Goal: Answer question/provide support

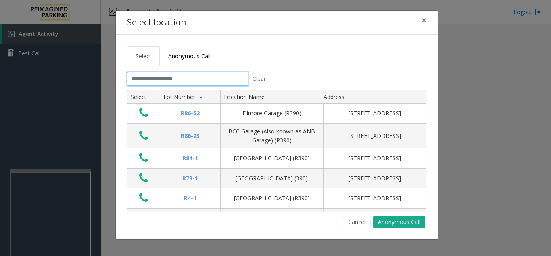
click at [161, 80] on input "text" at bounding box center [187, 79] width 121 height 14
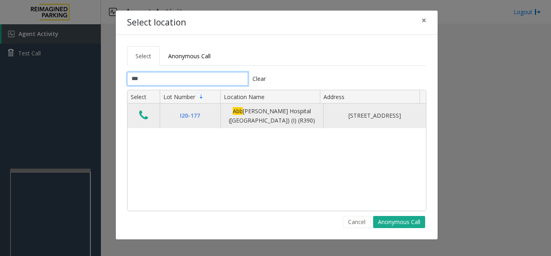
type input "***"
click at [134, 116] on td "Data table" at bounding box center [144, 115] width 32 height 25
click at [153, 117] on td "Data table" at bounding box center [144, 115] width 32 height 25
click at [145, 114] on icon "Data table" at bounding box center [143, 114] width 9 height 11
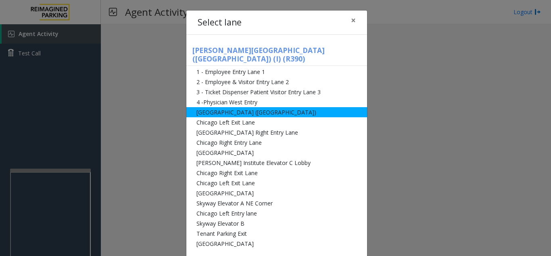
click at [246, 107] on li "[GEOGRAPHIC_DATA] ([GEOGRAPHIC_DATA])" at bounding box center [277, 112] width 181 height 10
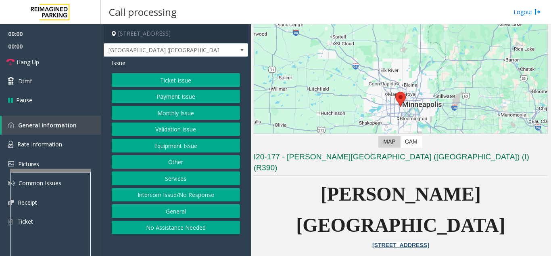
scroll to position [121, 0]
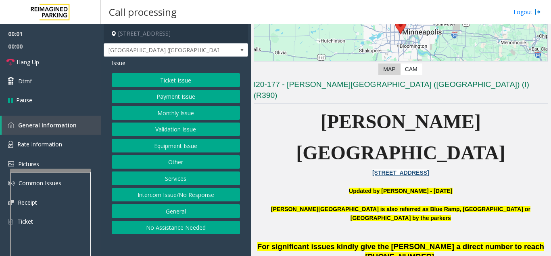
click at [159, 151] on button "Equipment Issue" at bounding box center [176, 145] width 128 height 14
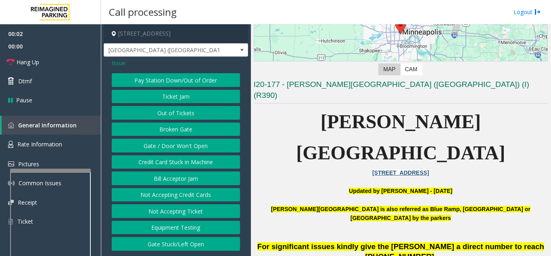
click at [178, 141] on button "Gate / Door Won't Open" at bounding box center [176, 145] width 128 height 14
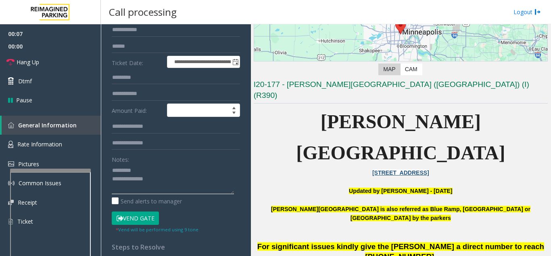
scroll to position [131, 0]
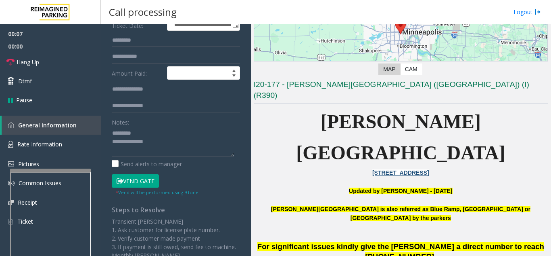
click at [142, 175] on button "Vend Gate" at bounding box center [135, 181] width 47 height 14
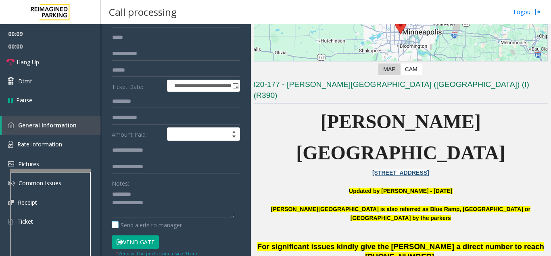
scroll to position [0, 0]
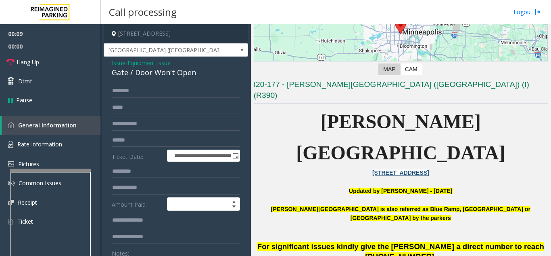
click at [132, 76] on div "Gate / Door Won't Open" at bounding box center [176, 72] width 128 height 11
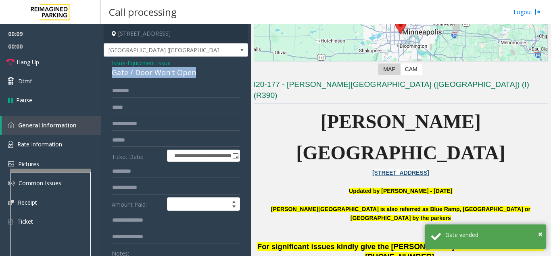
click at [132, 76] on div "Gate / Door Won't Open" at bounding box center [176, 72] width 128 height 11
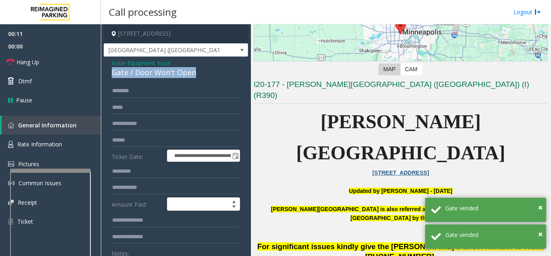
scroll to position [34, 0]
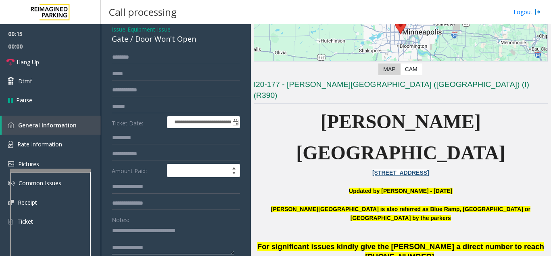
click at [183, 242] on textarea at bounding box center [173, 239] width 122 height 30
click at [177, 250] on textarea at bounding box center [173, 239] width 122 height 30
click at [28, 69] on link "Hang Up" at bounding box center [50, 61] width 101 height 19
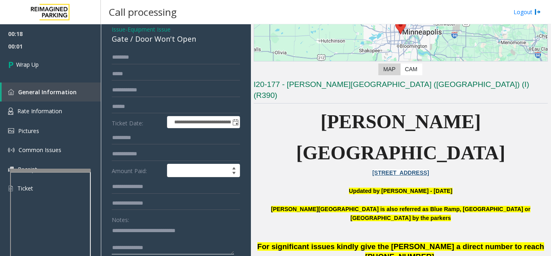
drag, startPoint x: 151, startPoint y: 249, endPoint x: 154, endPoint y: 242, distance: 8.0
click at [152, 249] on textarea at bounding box center [173, 239] width 122 height 30
type textarea "**********"
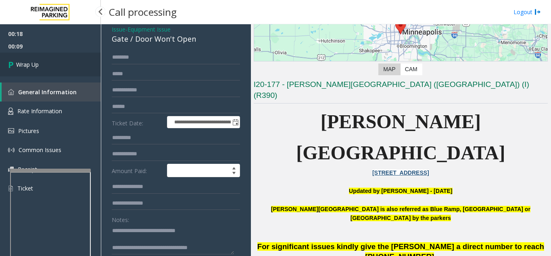
click at [61, 57] on link "Wrap Up" at bounding box center [50, 64] width 101 height 24
